Goal: Transaction & Acquisition: Purchase product/service

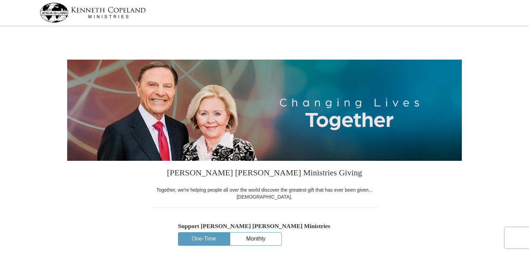
select select "MO"
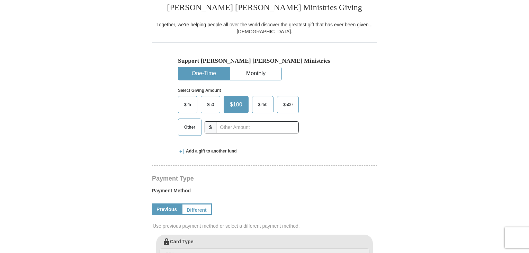
scroll to position [173, 0]
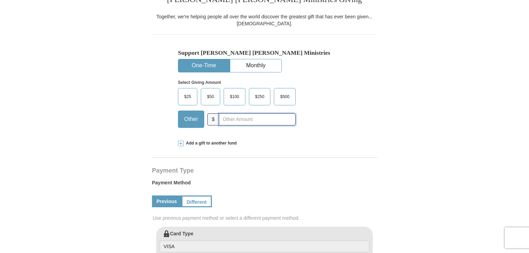
click at [224, 120] on input "text" at bounding box center [257, 119] width 77 height 12
type input "40.00"
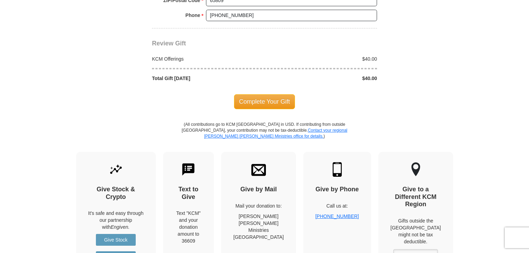
scroll to position [623, 0]
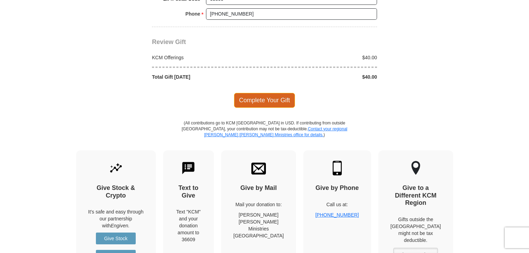
click at [272, 96] on span "Complete Your Gift" at bounding box center [264, 100] width 61 height 15
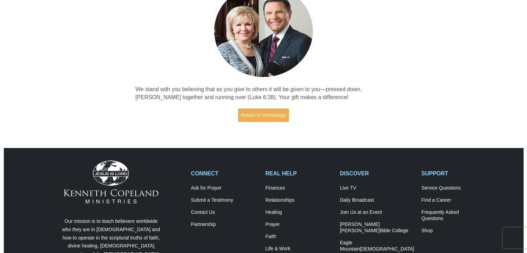
scroll to position [104, 0]
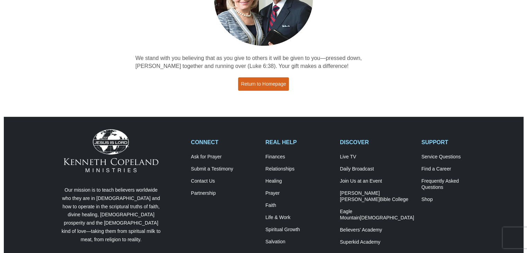
click at [262, 84] on link "Return to Homepage" at bounding box center [263, 84] width 51 height 14
